Goal: Complete application form

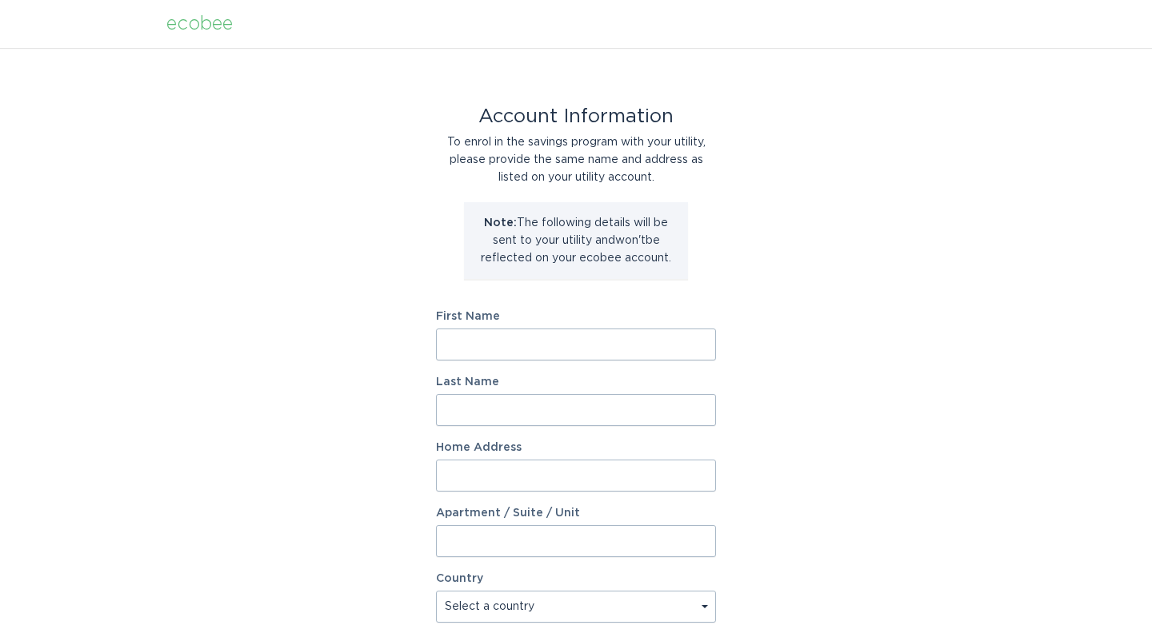
click at [547, 340] on input "First Name" at bounding box center [576, 345] width 280 height 32
click at [325, 379] on div "Account Information To enrol in the savings program with your utility, please p…" at bounding box center [576, 490] width 1152 height 884
click at [521, 334] on input "First Name" at bounding box center [576, 345] width 280 height 32
type input "[PERSON_NAME]"
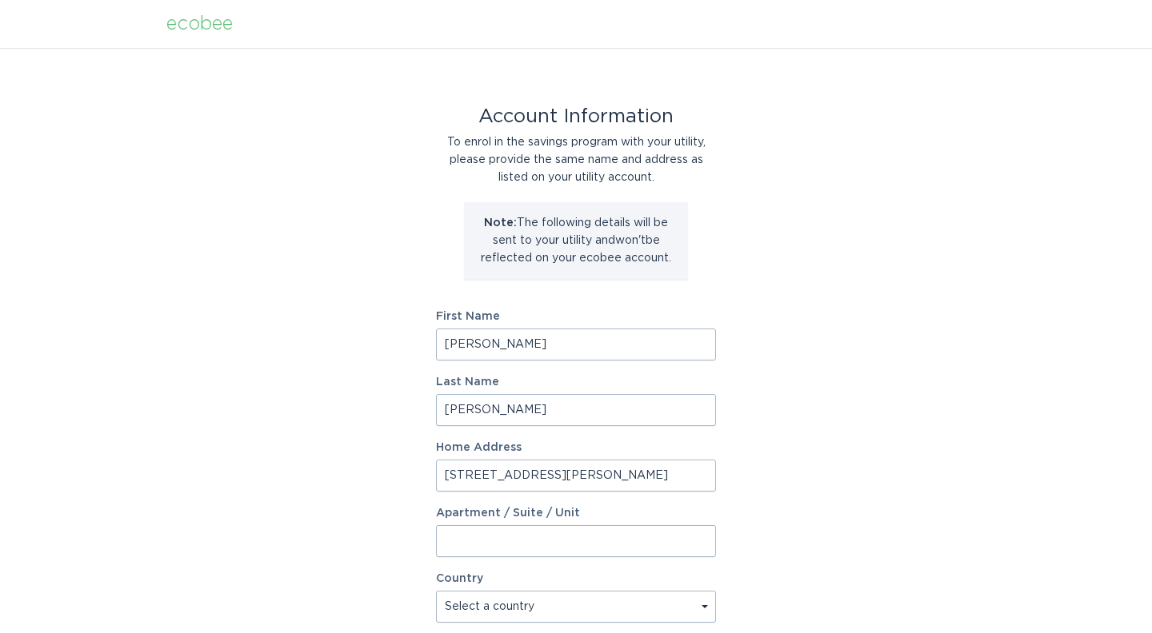
type input "[STREET_ADDRESS][PERSON_NAME]"
select select "US"
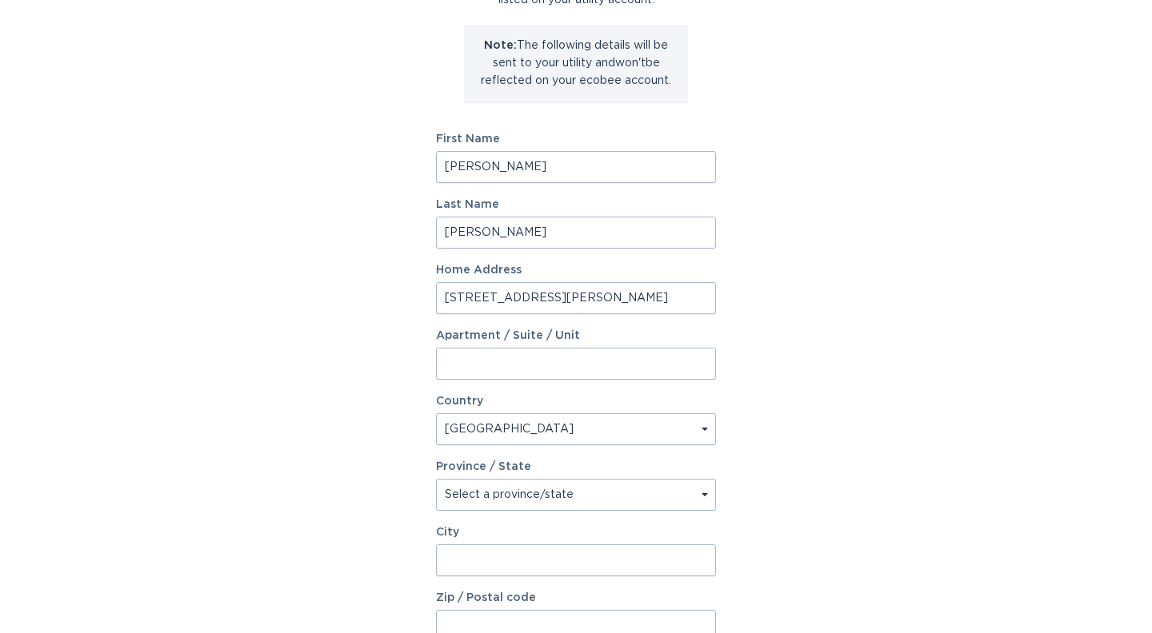
scroll to position [187, 0]
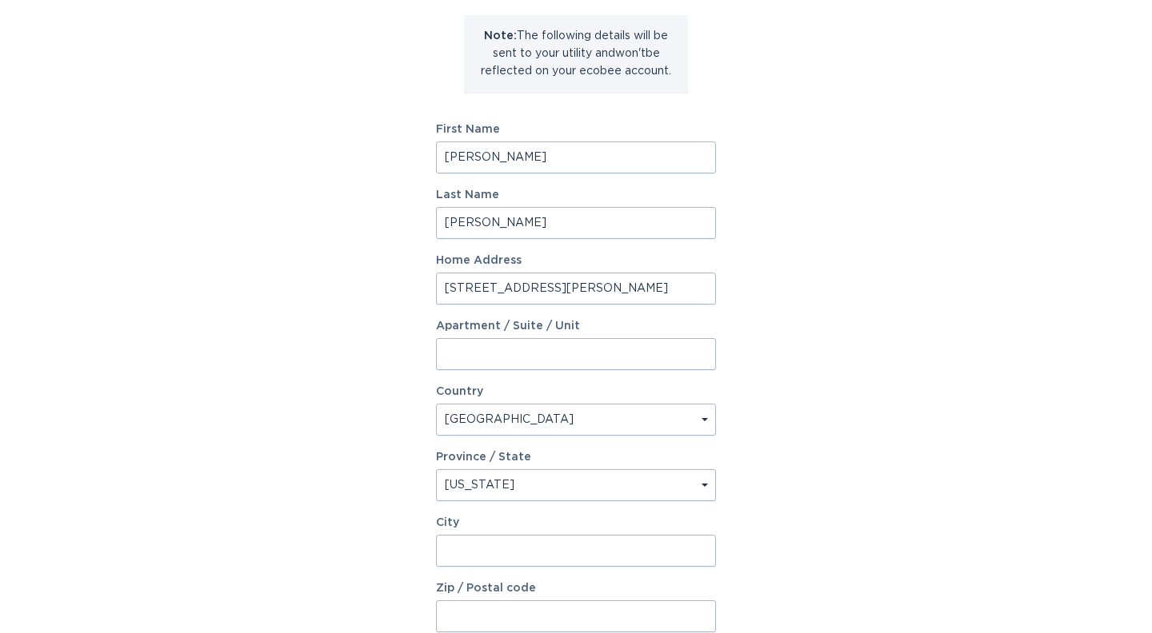
select select "CO"
type input "Littleton"
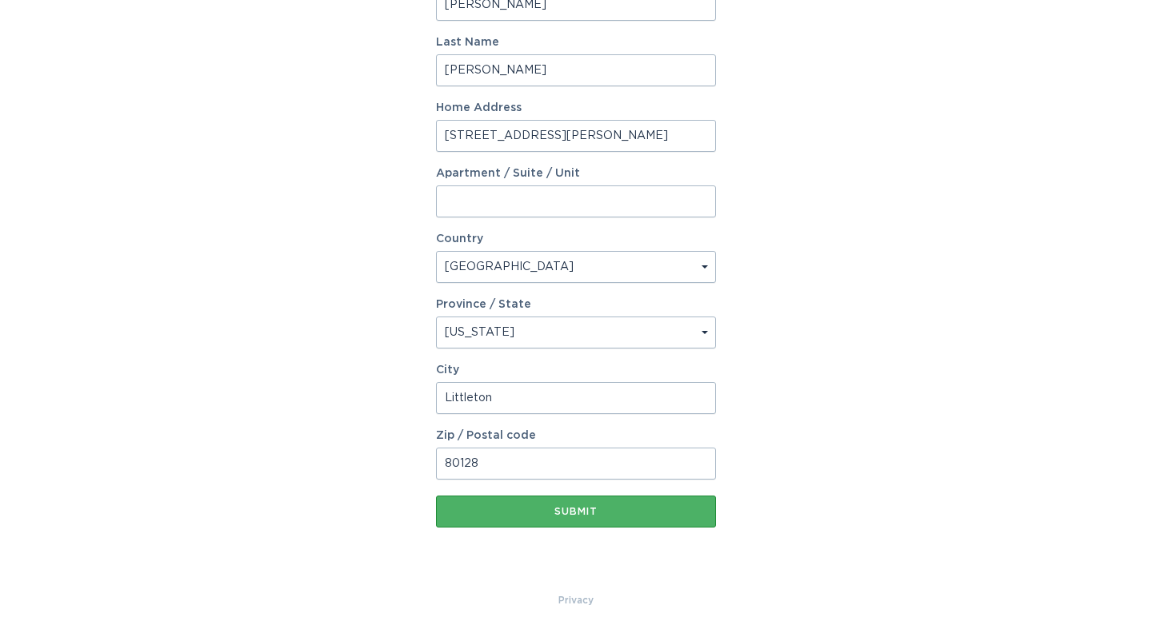
type input "80128"
click at [560, 520] on button "Submit" at bounding box center [576, 512] width 280 height 32
